Goal: Task Accomplishment & Management: Manage account settings

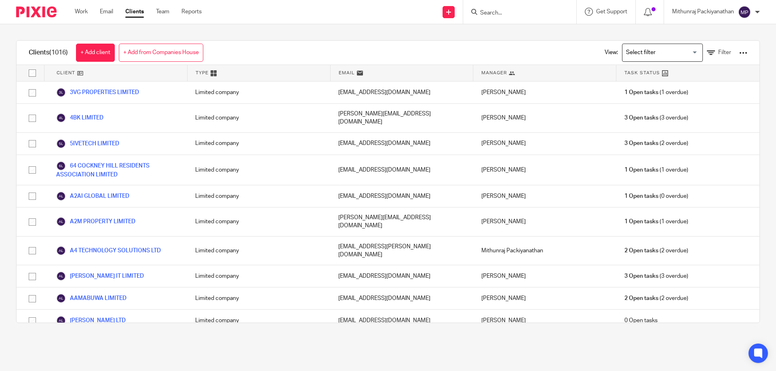
click at [114, 12] on ul "Work Email Clients Team Reports" at bounding box center [144, 12] width 139 height 8
click at [112, 11] on link "Email" at bounding box center [106, 12] width 13 height 8
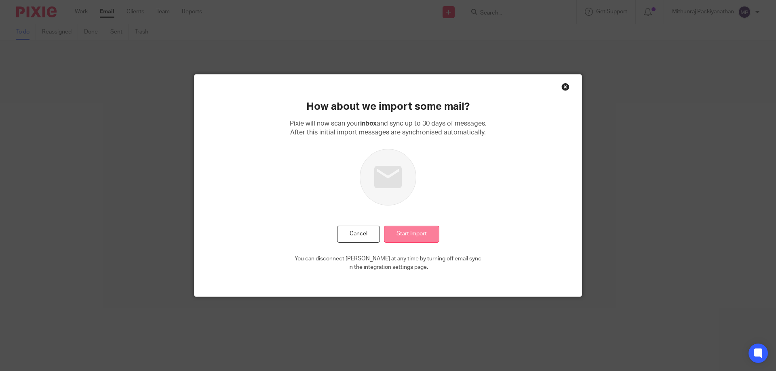
click at [417, 240] on input "Start Import" at bounding box center [411, 234] width 55 height 17
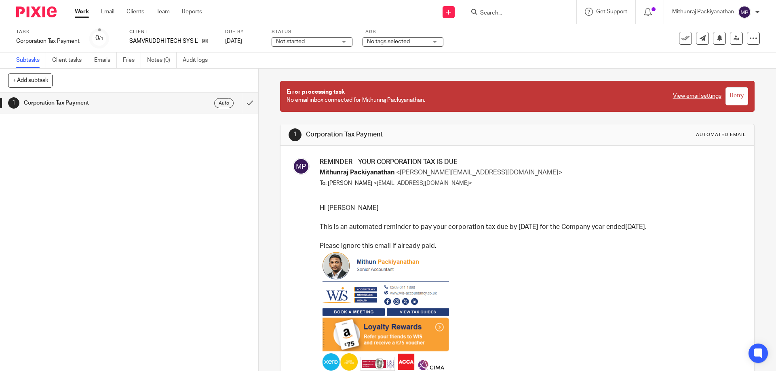
click at [726, 94] on input "Retry" at bounding box center [736, 96] width 23 height 18
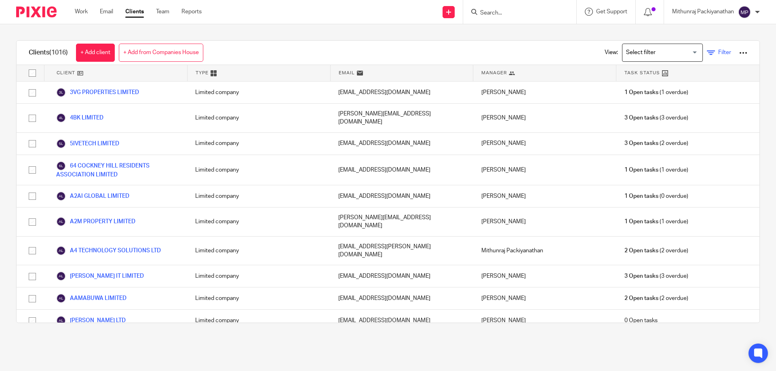
click at [718, 55] on span "Filter" at bounding box center [724, 53] width 13 height 6
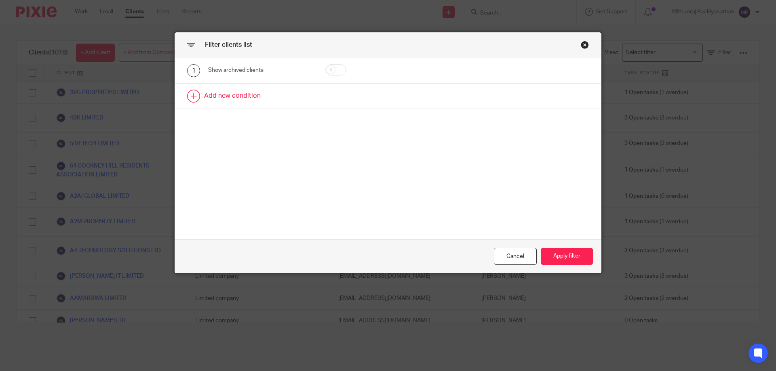
click at [232, 105] on link at bounding box center [388, 96] width 426 height 25
click at [297, 100] on div "Field" at bounding box center [260, 99] width 105 height 18
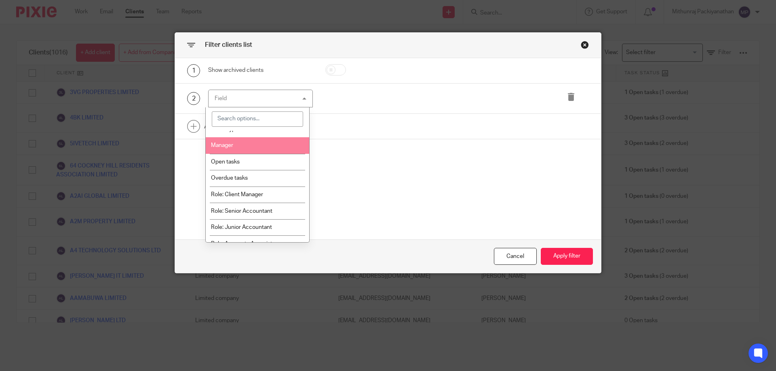
scroll to position [43, 0]
click at [274, 145] on li "Manager" at bounding box center [258, 145] width 104 height 17
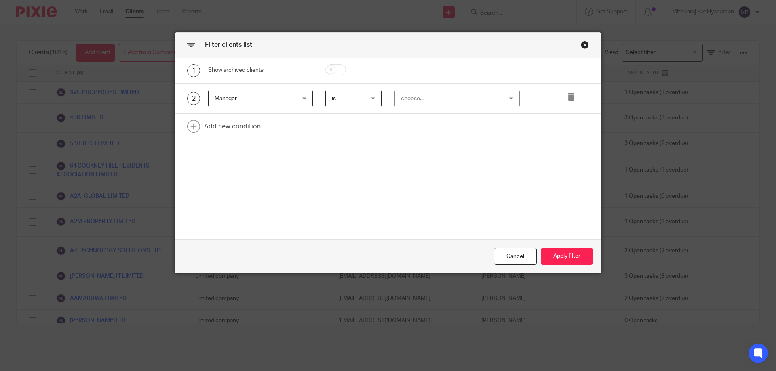
click at [472, 93] on div "choose..." at bounding box center [448, 98] width 95 height 17
click at [237, 105] on span "Manager" at bounding box center [254, 98] width 78 height 17
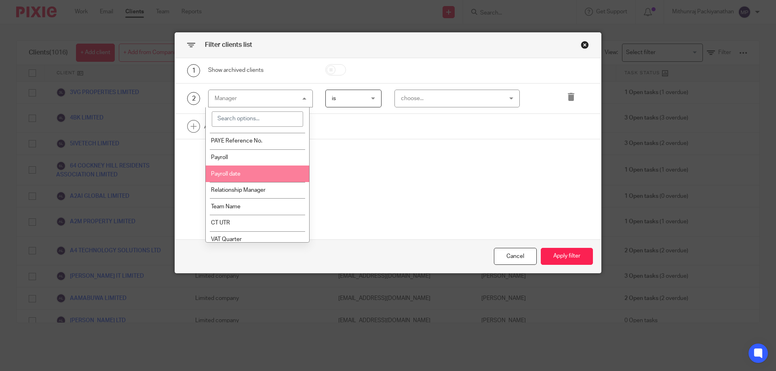
scroll to position [392, 0]
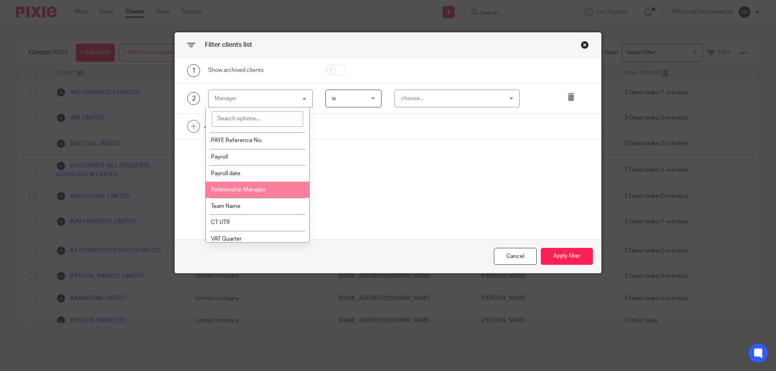
click at [249, 189] on span "Relationship Manager" at bounding box center [238, 190] width 55 height 6
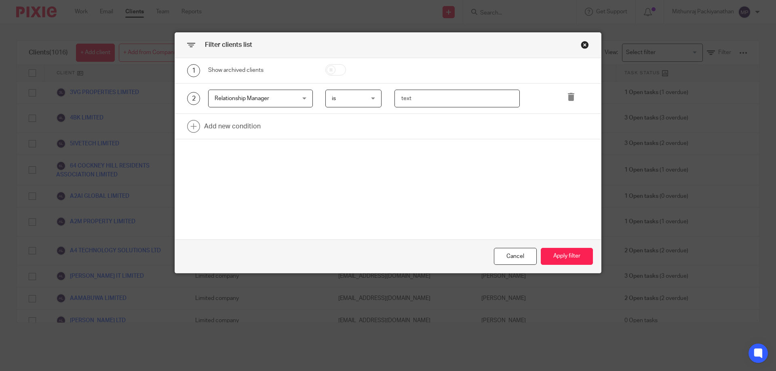
click at [420, 96] on input "text" at bounding box center [457, 99] width 126 height 18
type input "Mithunraj Packiyanathan"
click at [249, 135] on link at bounding box center [388, 126] width 426 height 25
click at [293, 134] on div "Field" at bounding box center [260, 129] width 105 height 18
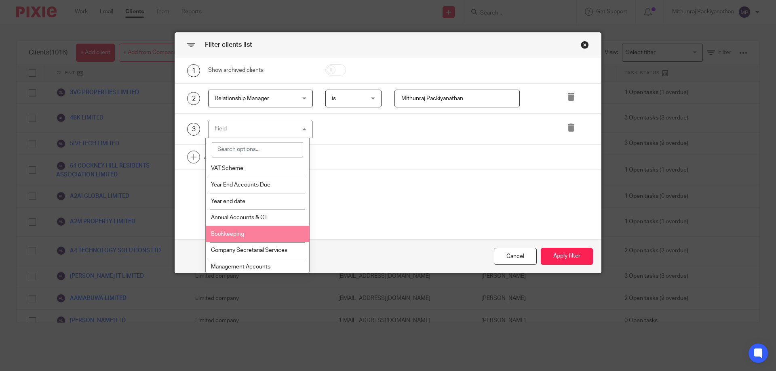
scroll to position [523, 0]
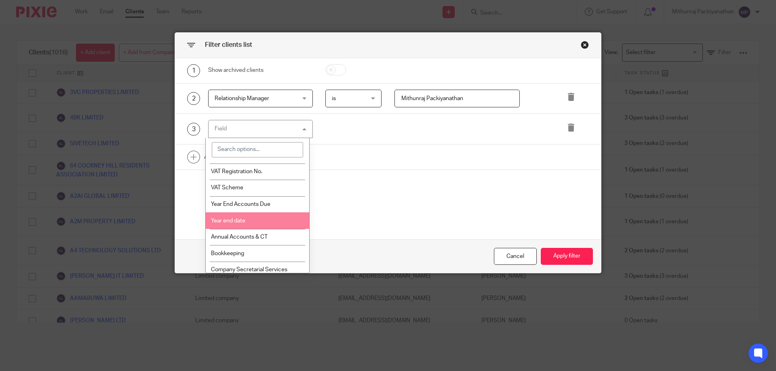
click at [271, 225] on li "Year end date" at bounding box center [258, 221] width 104 height 17
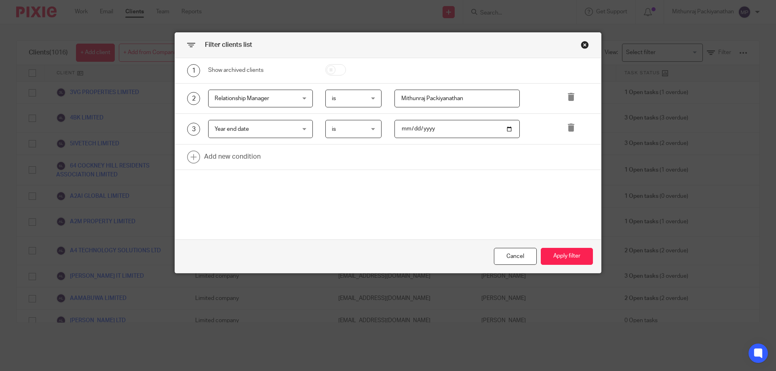
click at [513, 131] on input "date" at bounding box center [457, 129] width 126 height 18
click at [508, 128] on input "date" at bounding box center [457, 129] width 126 height 18
type input "2025-09-30"
click at [543, 251] on button "Apply filter" at bounding box center [567, 256] width 52 height 17
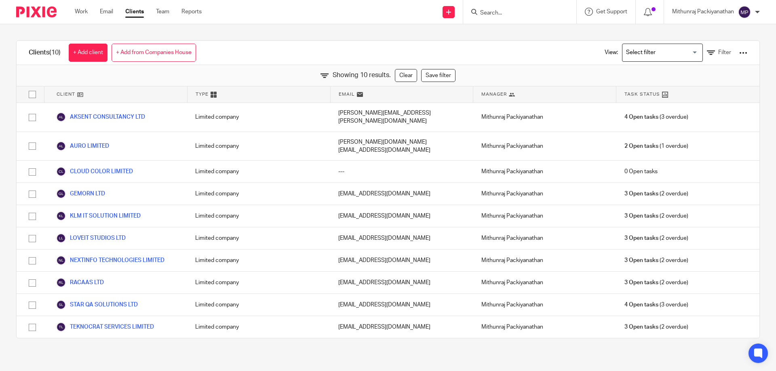
click at [733, 53] on div "View: Loading... Filter" at bounding box center [669, 53] width 179 height 24
click at [739, 53] on div at bounding box center [743, 53] width 8 height 8
click at [505, 62] on div "Clients (10) + Add client + Add from Companies House View: Loading... Filter" at bounding box center [388, 53] width 743 height 24
click at [707, 52] on icon at bounding box center [711, 53] width 8 height 8
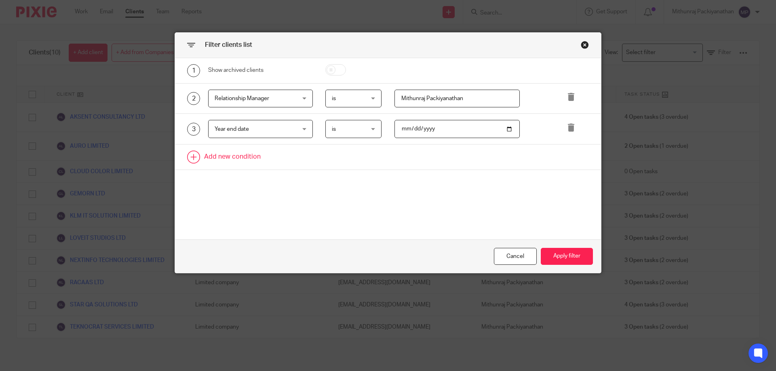
click at [230, 160] on link at bounding box center [388, 157] width 426 height 25
click at [303, 154] on div "Field" at bounding box center [260, 160] width 105 height 18
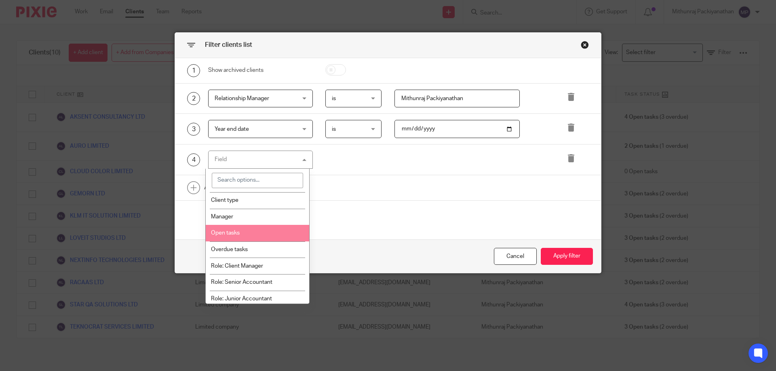
scroll to position [25, 0]
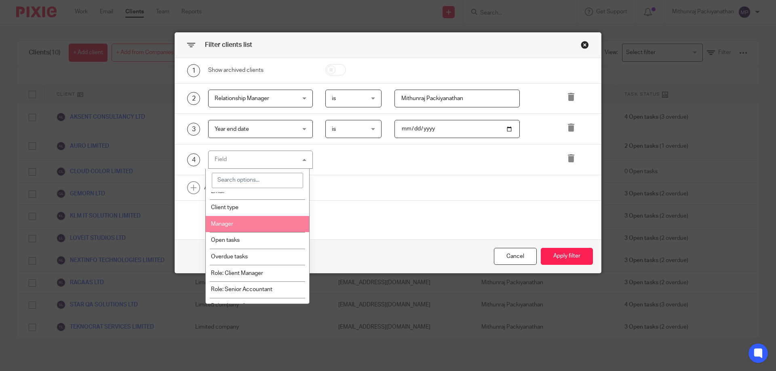
click at [271, 223] on li "Manager" at bounding box center [258, 224] width 104 height 17
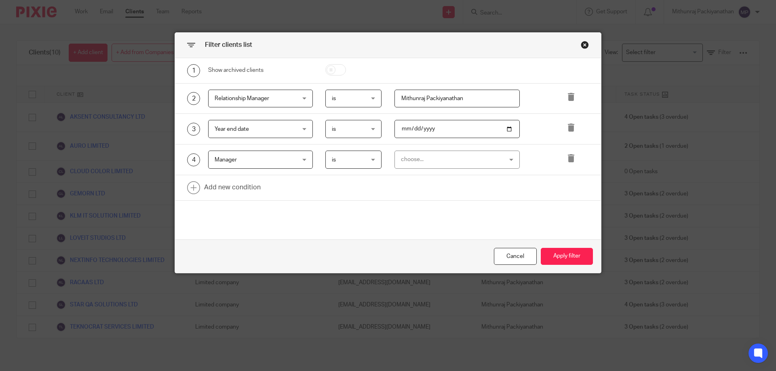
click at [508, 164] on div "choose..." at bounding box center [457, 160] width 126 height 18
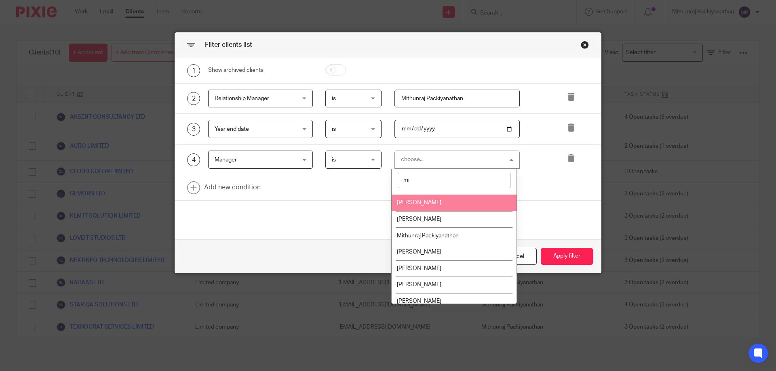
scroll to position [0, 0]
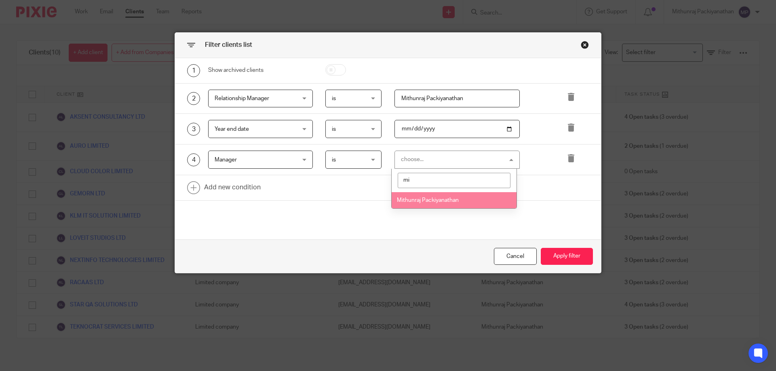
type input "m"
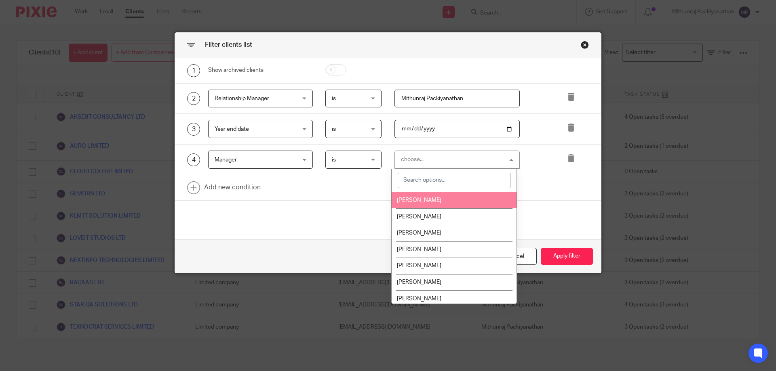
click at [301, 159] on div "Manager Manager" at bounding box center [260, 160] width 105 height 18
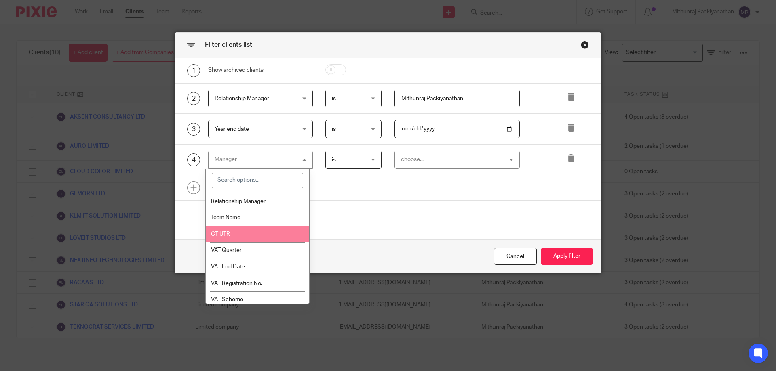
scroll to position [442, 0]
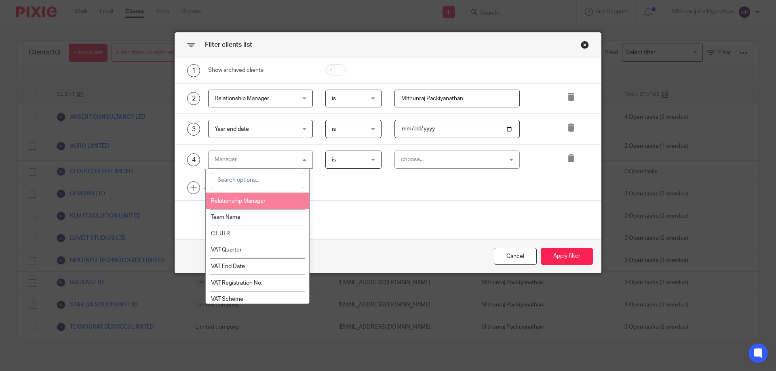
click at [270, 200] on li "Relationship Manager" at bounding box center [258, 201] width 104 height 17
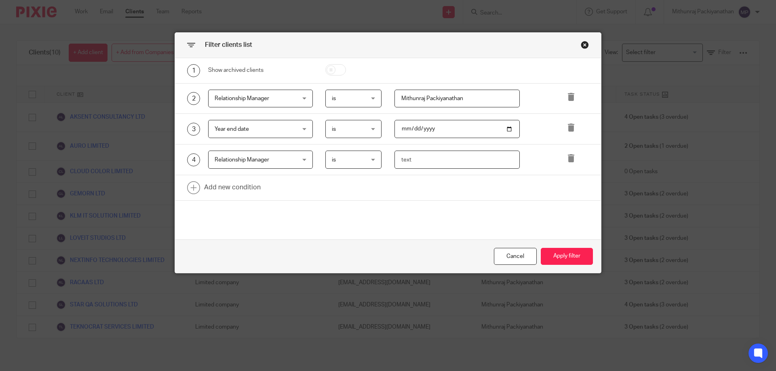
click at [419, 155] on input "text" at bounding box center [457, 160] width 126 height 18
type input "Mithun"
click at [562, 254] on button "Apply filter" at bounding box center [567, 256] width 52 height 17
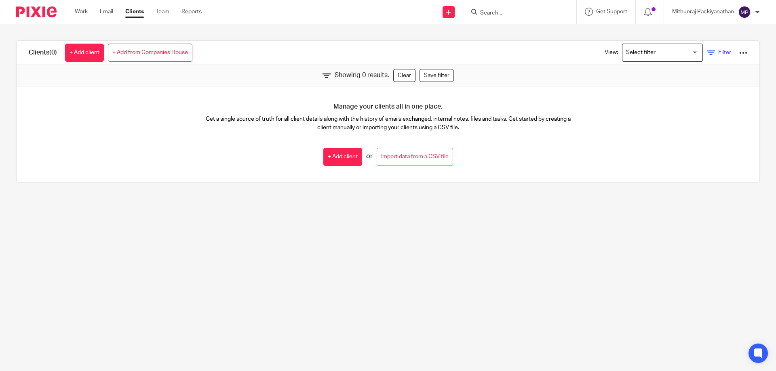
click at [707, 54] on icon at bounding box center [711, 53] width 8 height 8
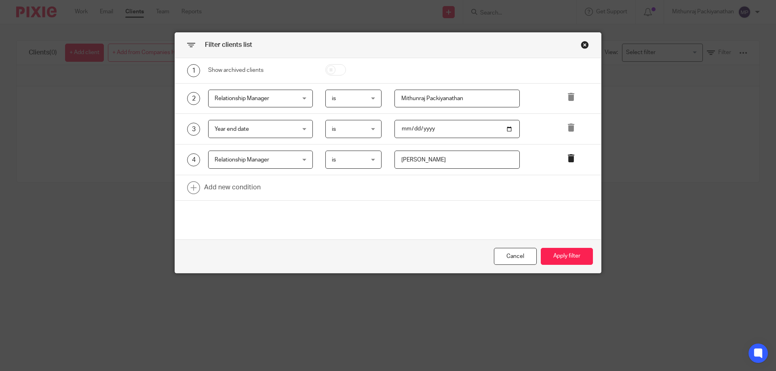
click at [567, 155] on icon at bounding box center [571, 158] width 8 height 8
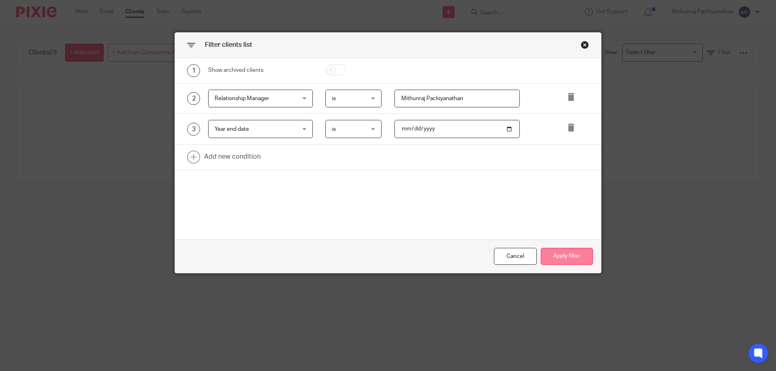
click at [565, 265] on button "Apply filter" at bounding box center [567, 256] width 52 height 17
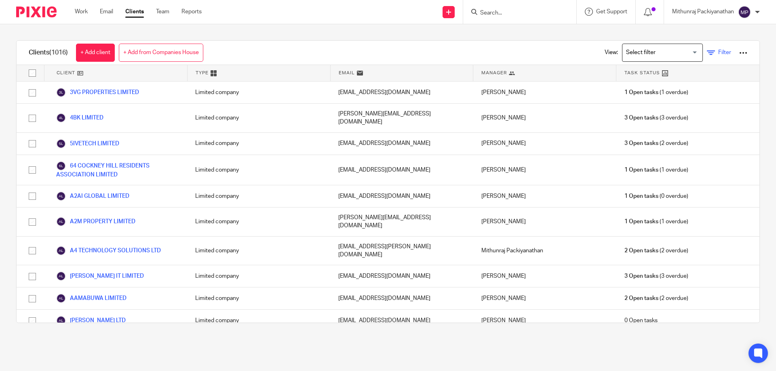
click at [707, 51] on icon at bounding box center [711, 53] width 8 height 8
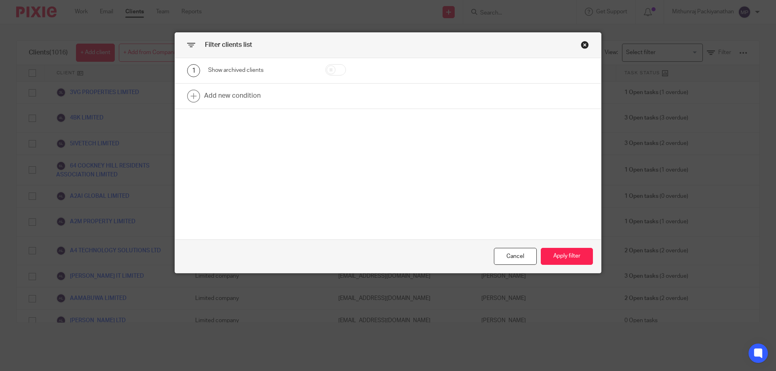
click at [584, 44] on div "Close this dialog window" at bounding box center [585, 45] width 8 height 8
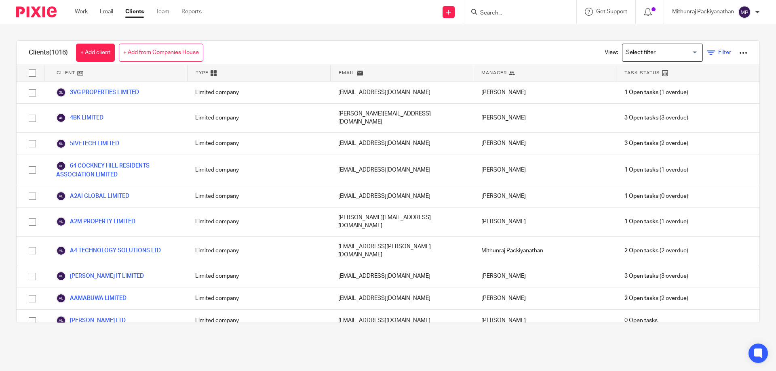
click at [707, 52] on icon at bounding box center [711, 53] width 8 height 8
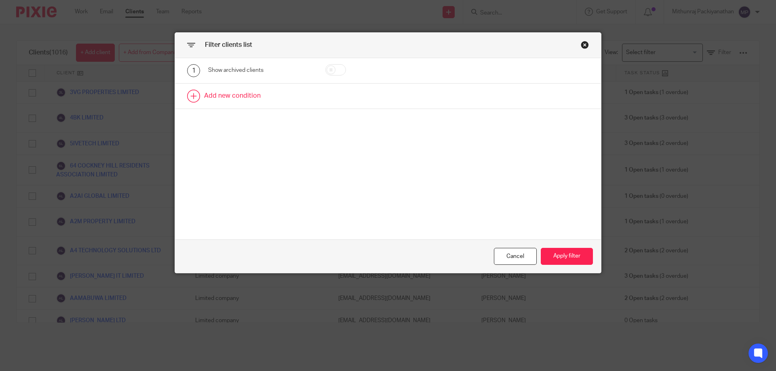
click at [270, 98] on link at bounding box center [388, 96] width 426 height 25
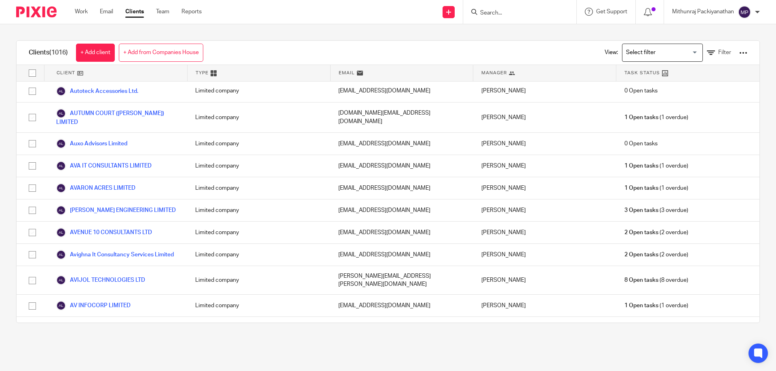
scroll to position [2565, 0]
click at [520, 17] on form at bounding box center [522, 12] width 86 height 10
click at [521, 13] on input "Search" at bounding box center [515, 13] width 73 height 7
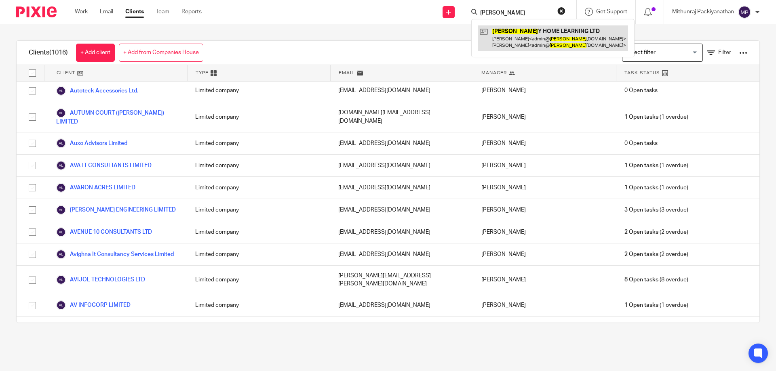
type input "shirel"
click at [510, 37] on link at bounding box center [553, 37] width 150 height 25
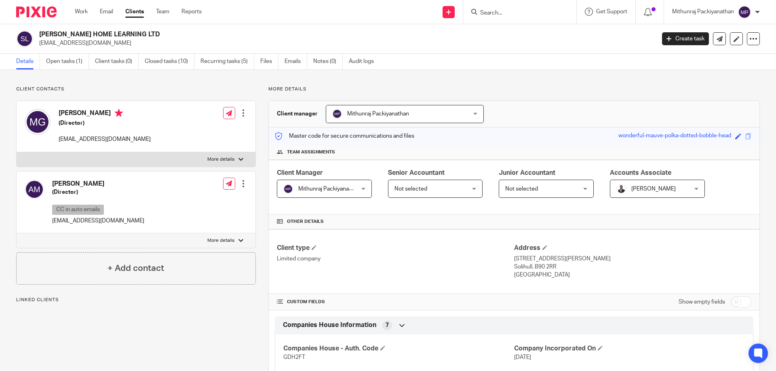
click at [352, 187] on div "Mithunraj Packiyanathan Mithunraj Packiyanathan" at bounding box center [324, 189] width 95 height 18
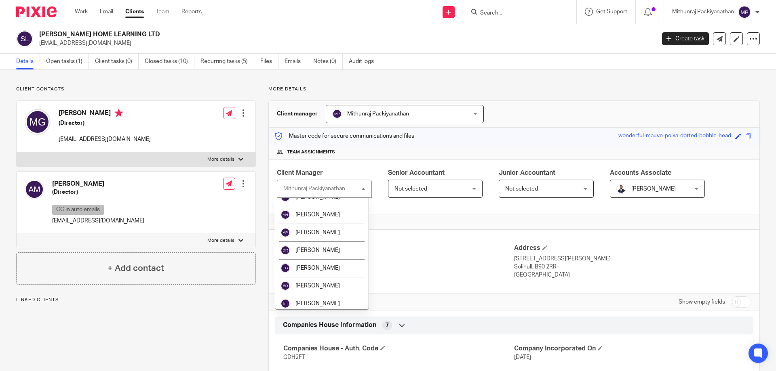
scroll to position [98, 0]
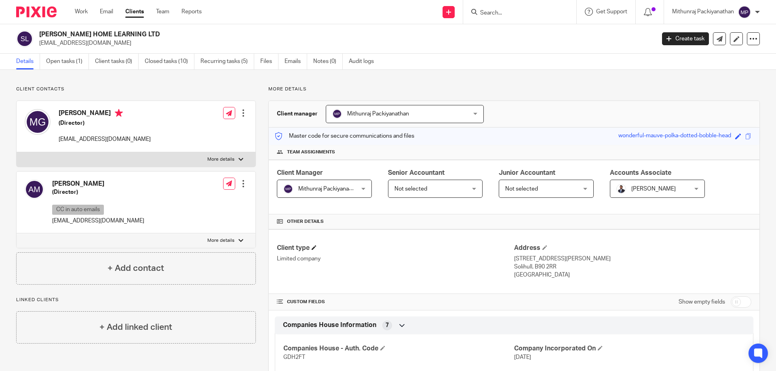
click at [401, 249] on h4 "Client type" at bounding box center [395, 248] width 237 height 8
click at [568, 24] on div "SHIRLEY HOME LEARNING LTD admin@shirleyhomelearning.com Create task Update from…" at bounding box center [388, 38] width 776 height 29
drag, startPoint x: 142, startPoint y: 6, endPoint x: 141, endPoint y: 10, distance: 4.5
click at [141, 10] on div "Work Email Clients Team Reports Work Email Clients Team Reports Settings" at bounding box center [140, 12] width 147 height 24
click at [141, 10] on link "Clients" at bounding box center [134, 12] width 19 height 8
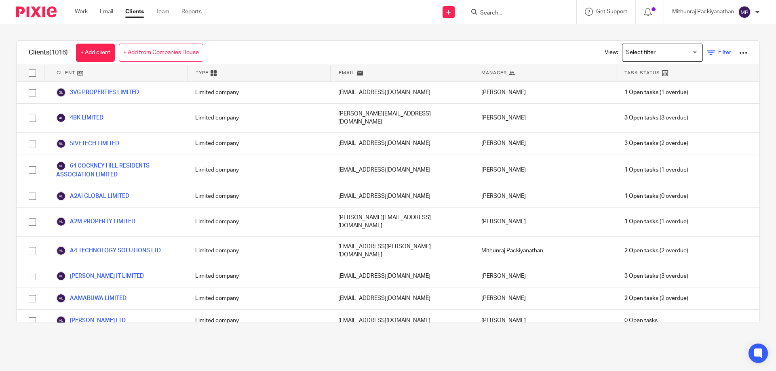
click at [707, 56] on link "Filter" at bounding box center [719, 52] width 24 height 8
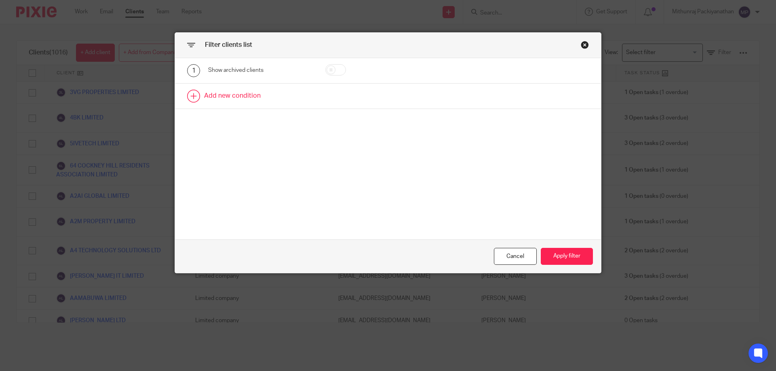
click at [258, 105] on link at bounding box center [388, 96] width 426 height 25
click at [299, 102] on div "Field" at bounding box center [260, 99] width 105 height 18
click at [453, 133] on link at bounding box center [388, 126] width 426 height 25
click at [587, 40] on div "Filter clients list" at bounding box center [388, 45] width 426 height 25
click at [581, 44] on div "Close this dialog window" at bounding box center [585, 45] width 8 height 8
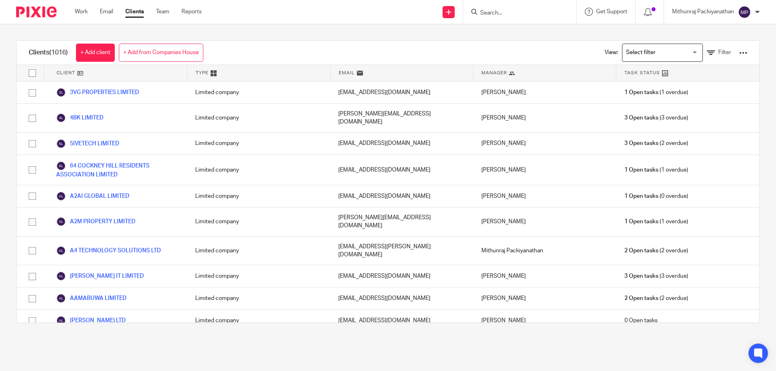
click at [515, 10] on input "Search" at bounding box center [515, 13] width 73 height 7
type input "h2n wealt"
click at [514, 34] on link at bounding box center [546, 34] width 137 height 19
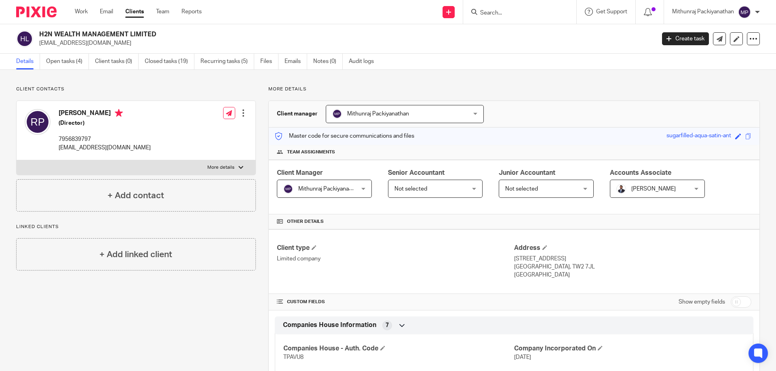
click at [683, 194] on div "[PERSON_NAME] [PERSON_NAME]" at bounding box center [657, 189] width 95 height 18
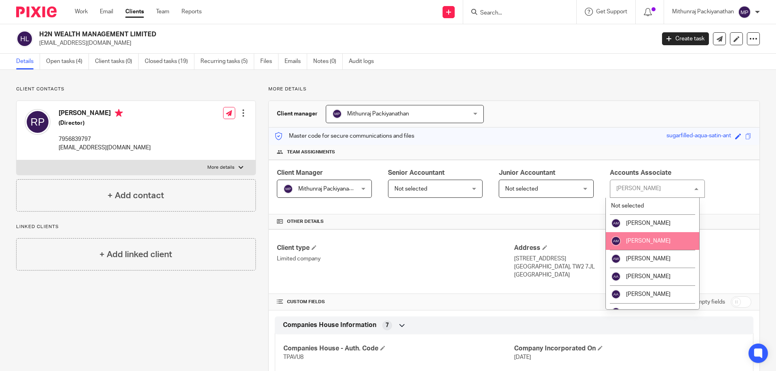
click at [654, 243] on span "[PERSON_NAME]" at bounding box center [648, 241] width 44 height 6
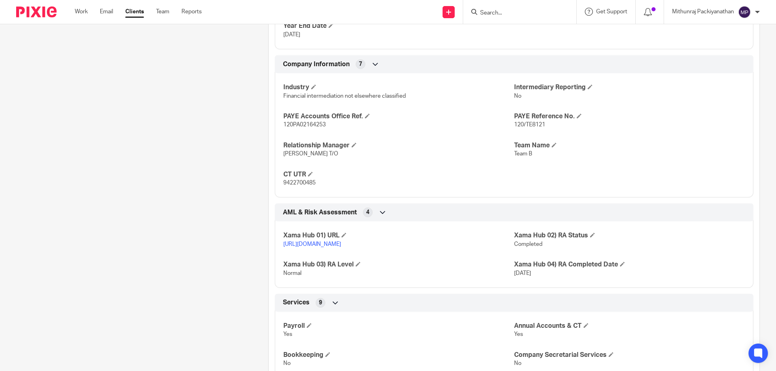
scroll to position [535, 0]
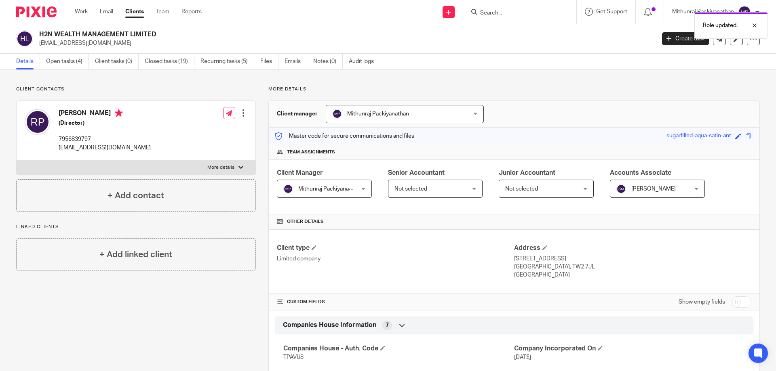
click at [547, 8] on div "Role updated." at bounding box center [578, 23] width 380 height 31
click at [529, 15] on div "Role updated." at bounding box center [578, 23] width 380 height 31
click at [756, 22] on div at bounding box center [748, 26] width 22 height 10
click at [516, 11] on input "Search" at bounding box center [515, 13] width 73 height 7
